Goal: Task Accomplishment & Management: Complete application form

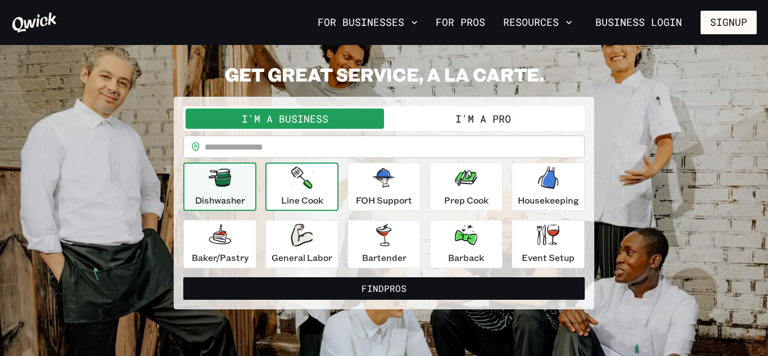
scroll to position [11, 0]
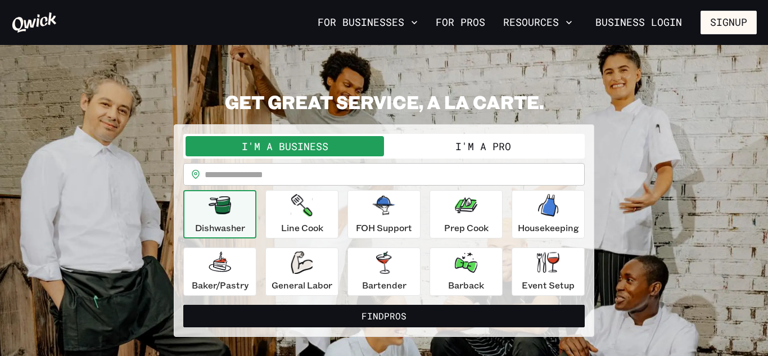
click at [484, 145] on button "I'm a Pro" at bounding box center [483, 146] width 199 height 20
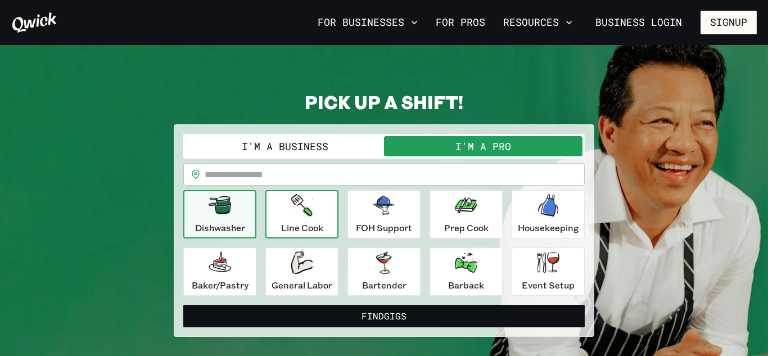
click at [280, 209] on button "Line Cook" at bounding box center [302, 214] width 73 height 48
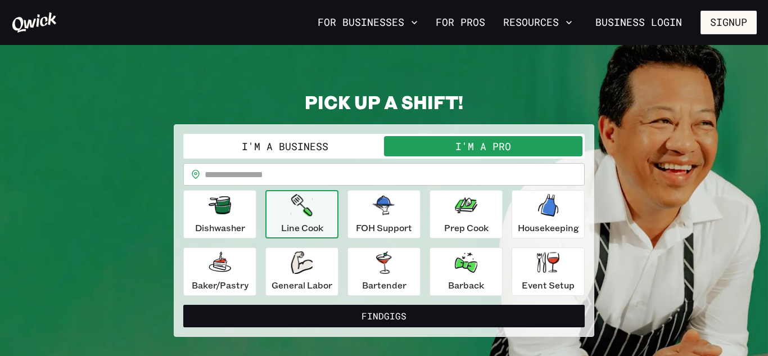
click at [298, 214] on icon "button" at bounding box center [301, 205] width 21 height 23
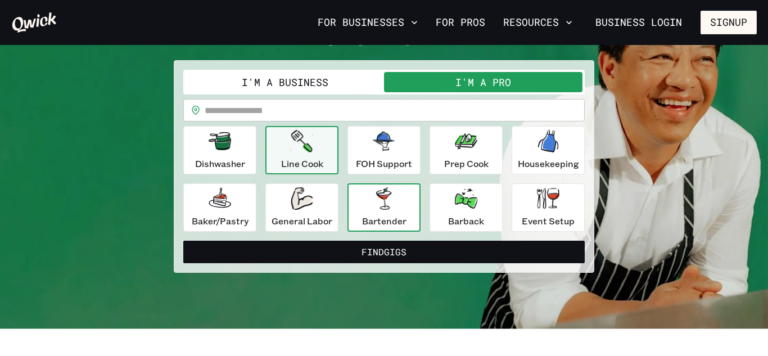
scroll to position [128, 0]
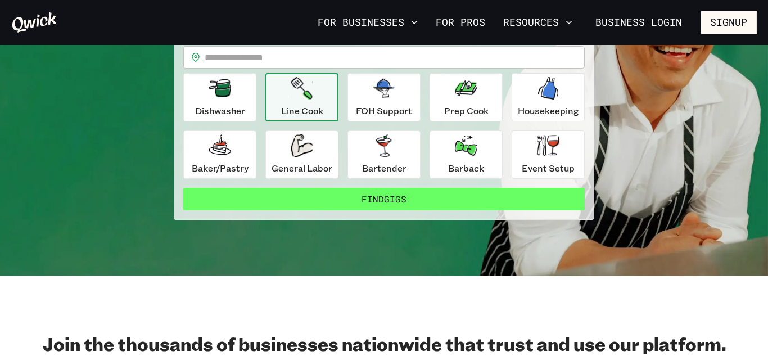
click at [380, 197] on button "Find Gigs" at bounding box center [384, 199] width 402 height 23
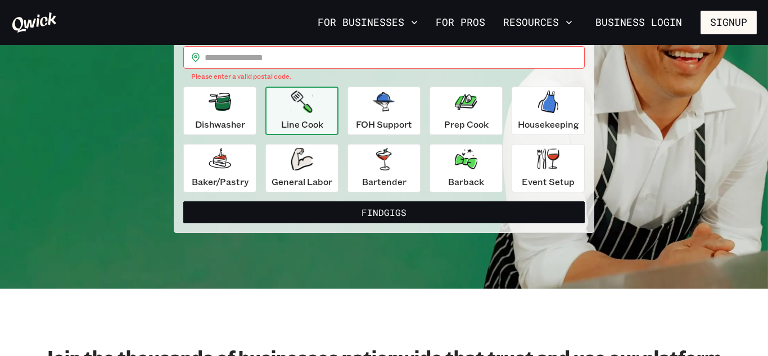
click at [321, 56] on input "text" at bounding box center [395, 57] width 380 height 23
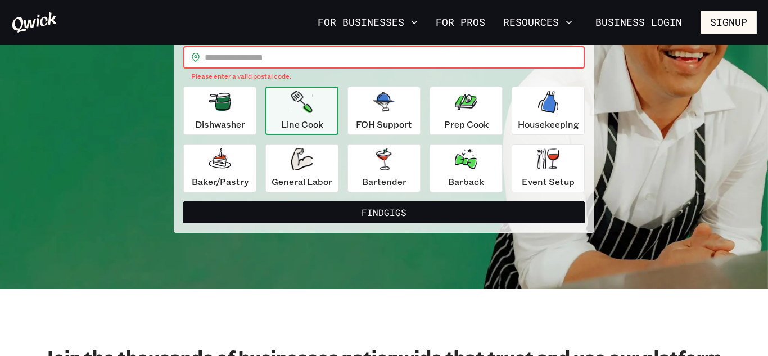
type input "*****"
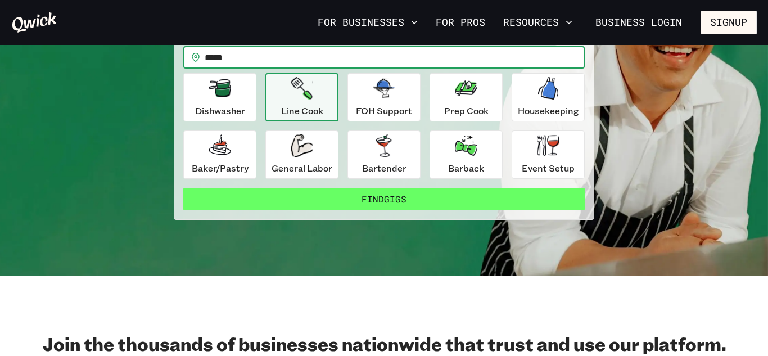
click at [371, 195] on button "Find Gigs" at bounding box center [384, 199] width 402 height 23
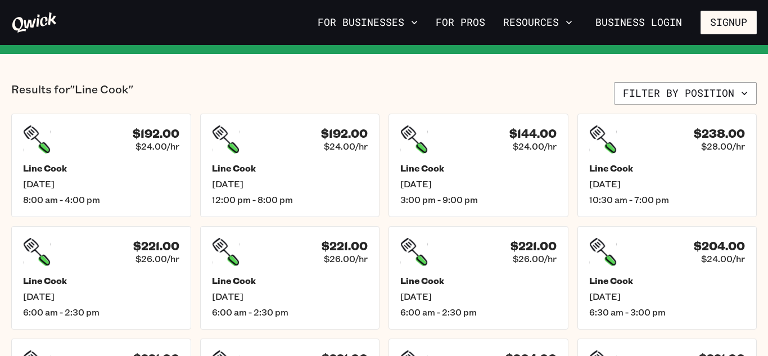
scroll to position [248, 0]
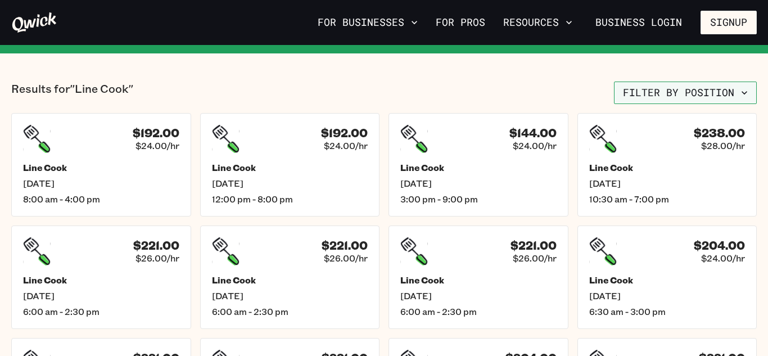
click at [723, 92] on button "Filter by position" at bounding box center [685, 93] width 143 height 23
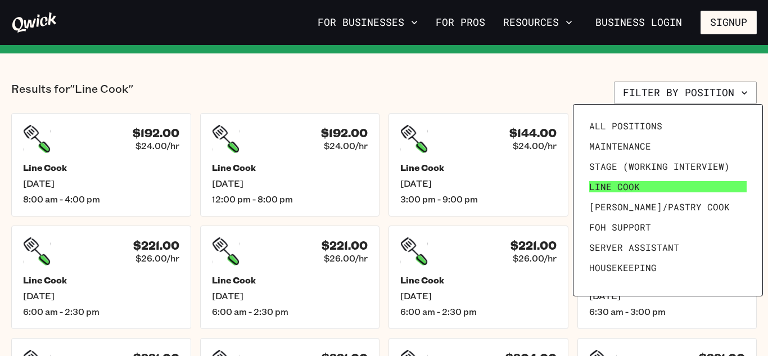
click at [663, 183] on link "Line Cook" at bounding box center [668, 187] width 167 height 20
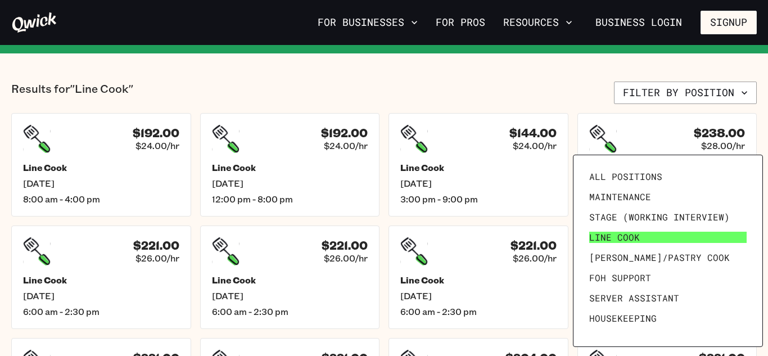
scroll to position [0, 0]
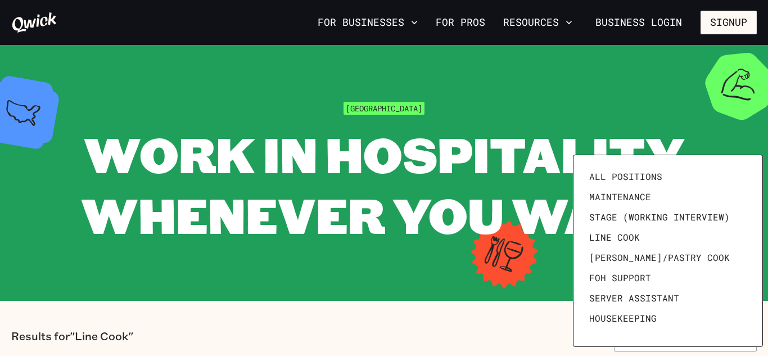
click at [460, 158] on div at bounding box center [384, 178] width 768 height 356
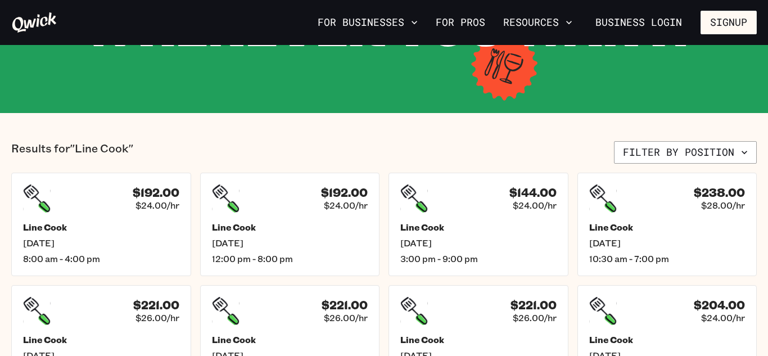
scroll to position [158, 0]
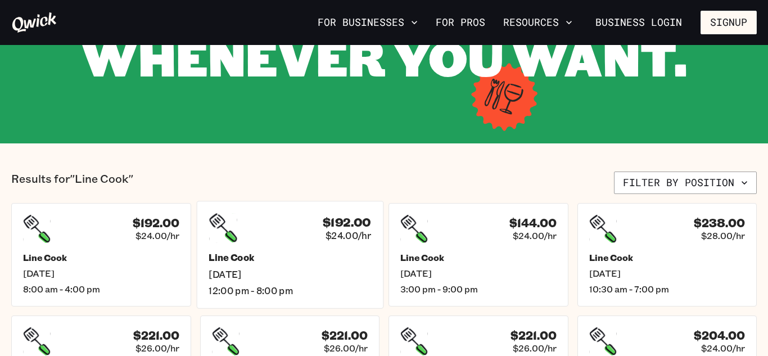
click at [228, 272] on span "[DATE]" at bounding box center [290, 274] width 163 height 12
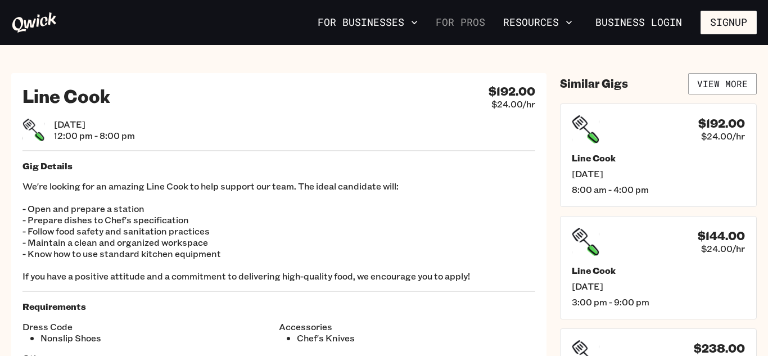
click at [454, 21] on link "For Pros" at bounding box center [460, 22] width 59 height 19
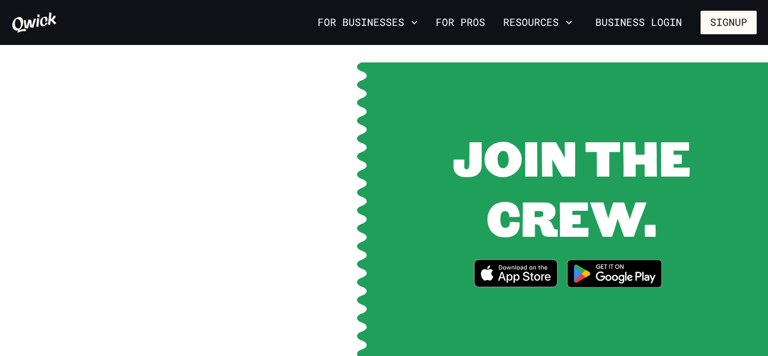
scroll to position [1411, 0]
